Goal: Task Accomplishment & Management: Manage account settings

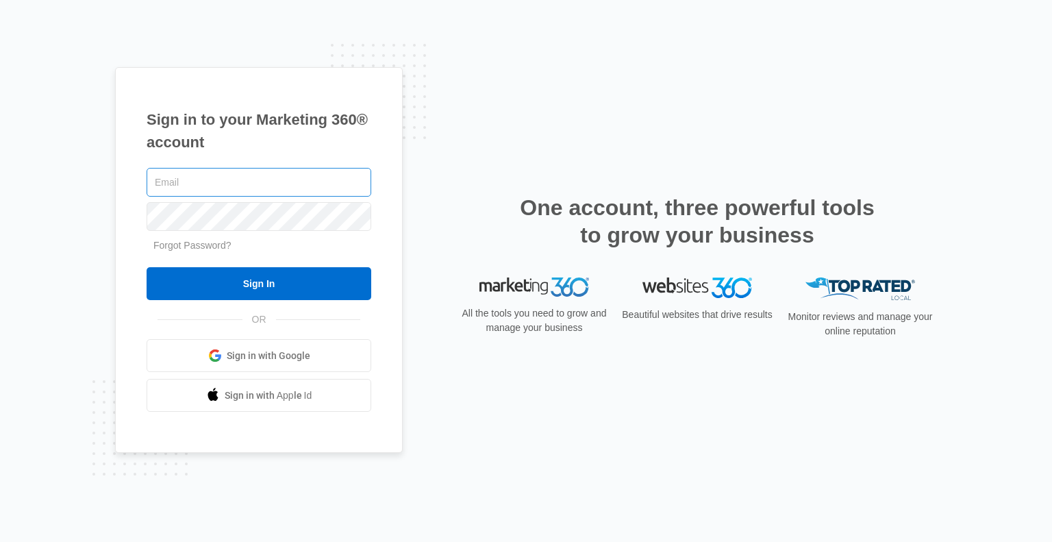
click at [215, 182] on input "text" at bounding box center [259, 182] width 225 height 29
type input "[EMAIL_ADDRESS][DOMAIN_NAME]"
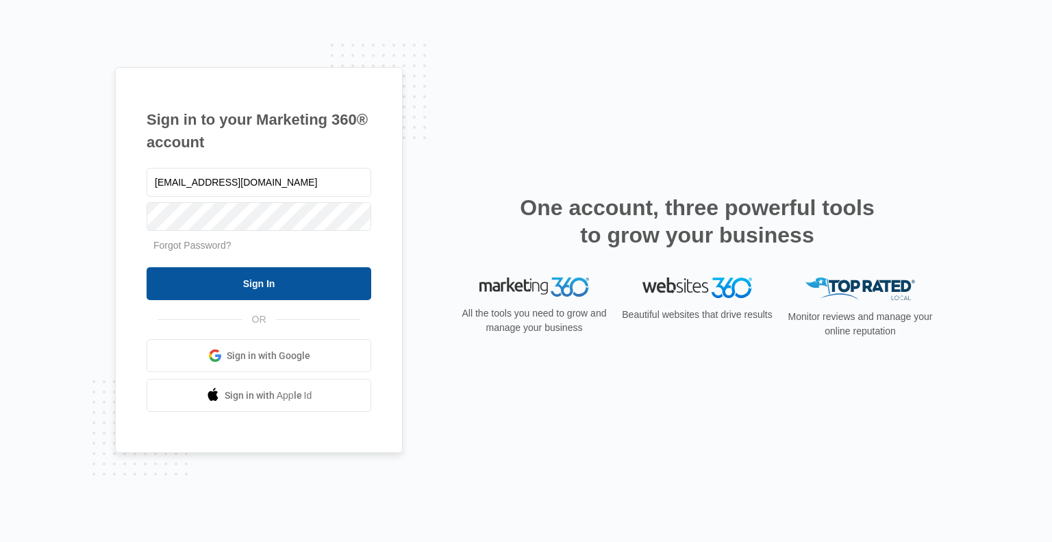
click at [258, 282] on input "Sign In" at bounding box center [259, 283] width 225 height 33
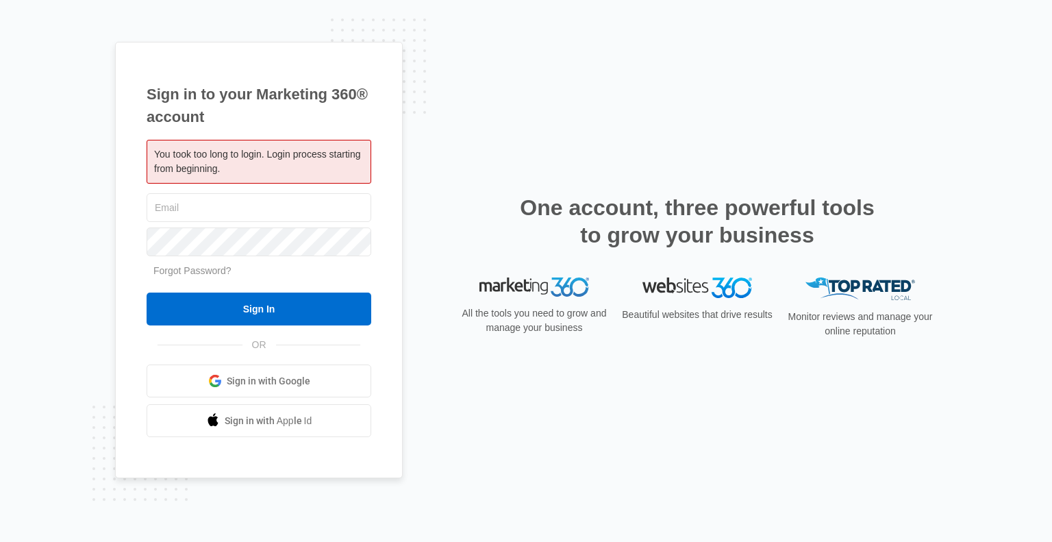
type input "[EMAIL_ADDRESS][DOMAIN_NAME]"
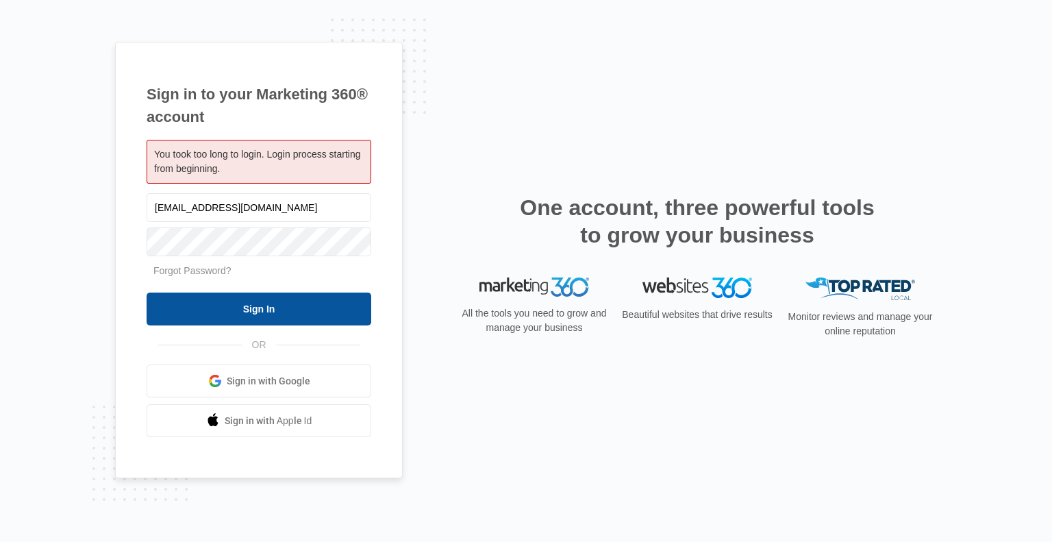
click at [239, 309] on input "Sign In" at bounding box center [259, 309] width 225 height 33
